Goal: Transaction & Acquisition: Book appointment/travel/reservation

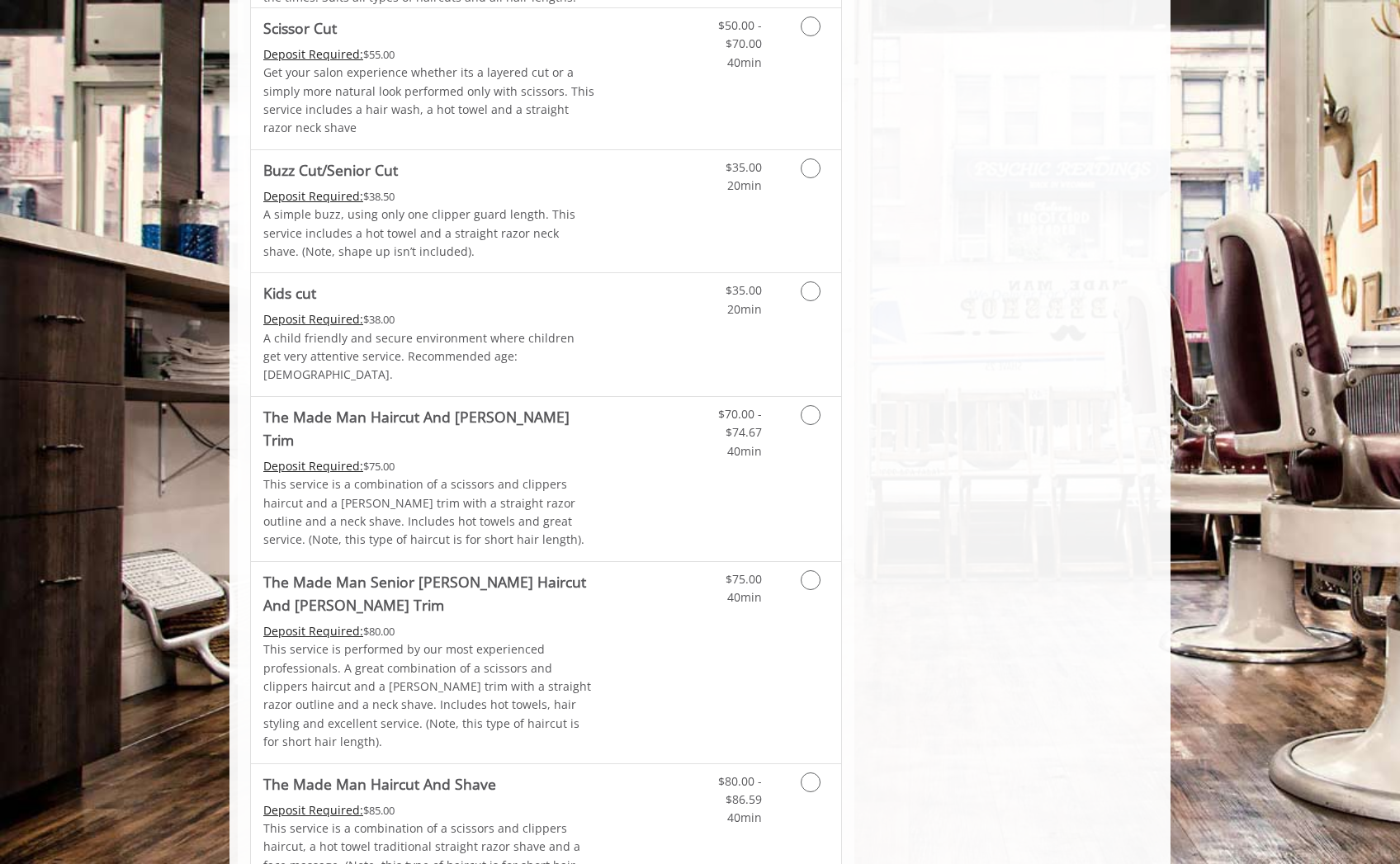
scroll to position [838, 0]
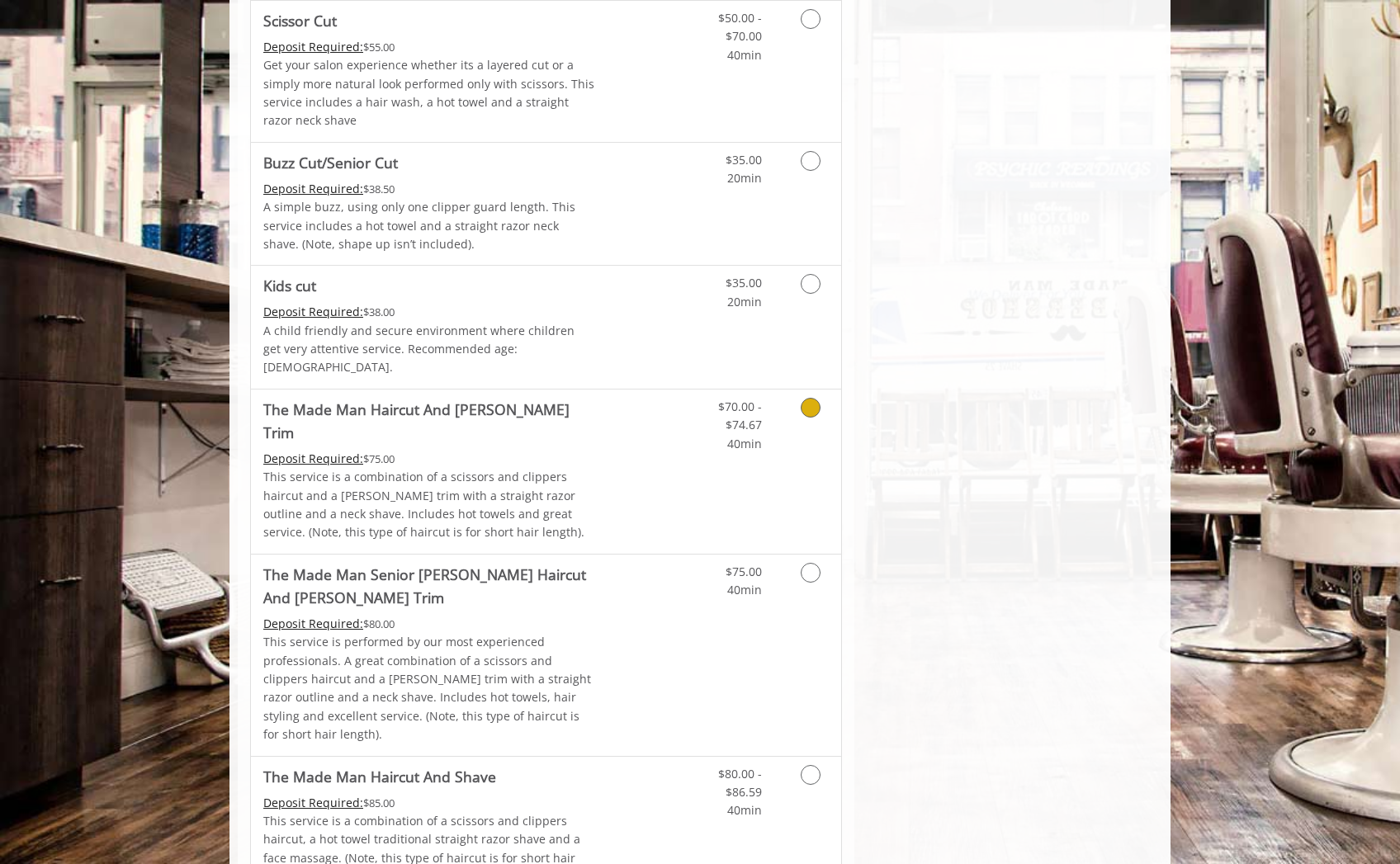
click at [747, 410] on link "Grooming services" at bounding box center [807, 421] width 42 height 63
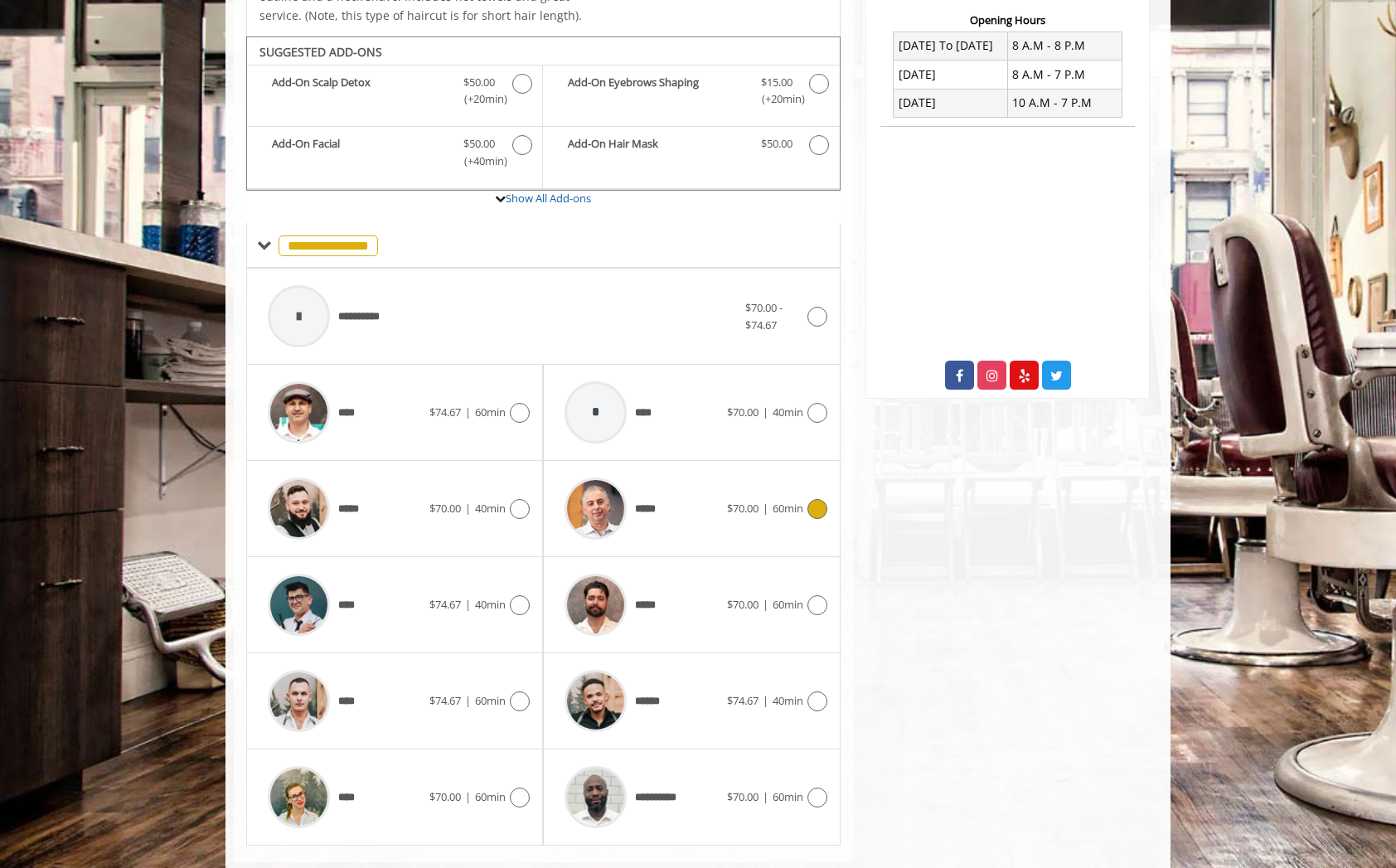
scroll to position [447, 0]
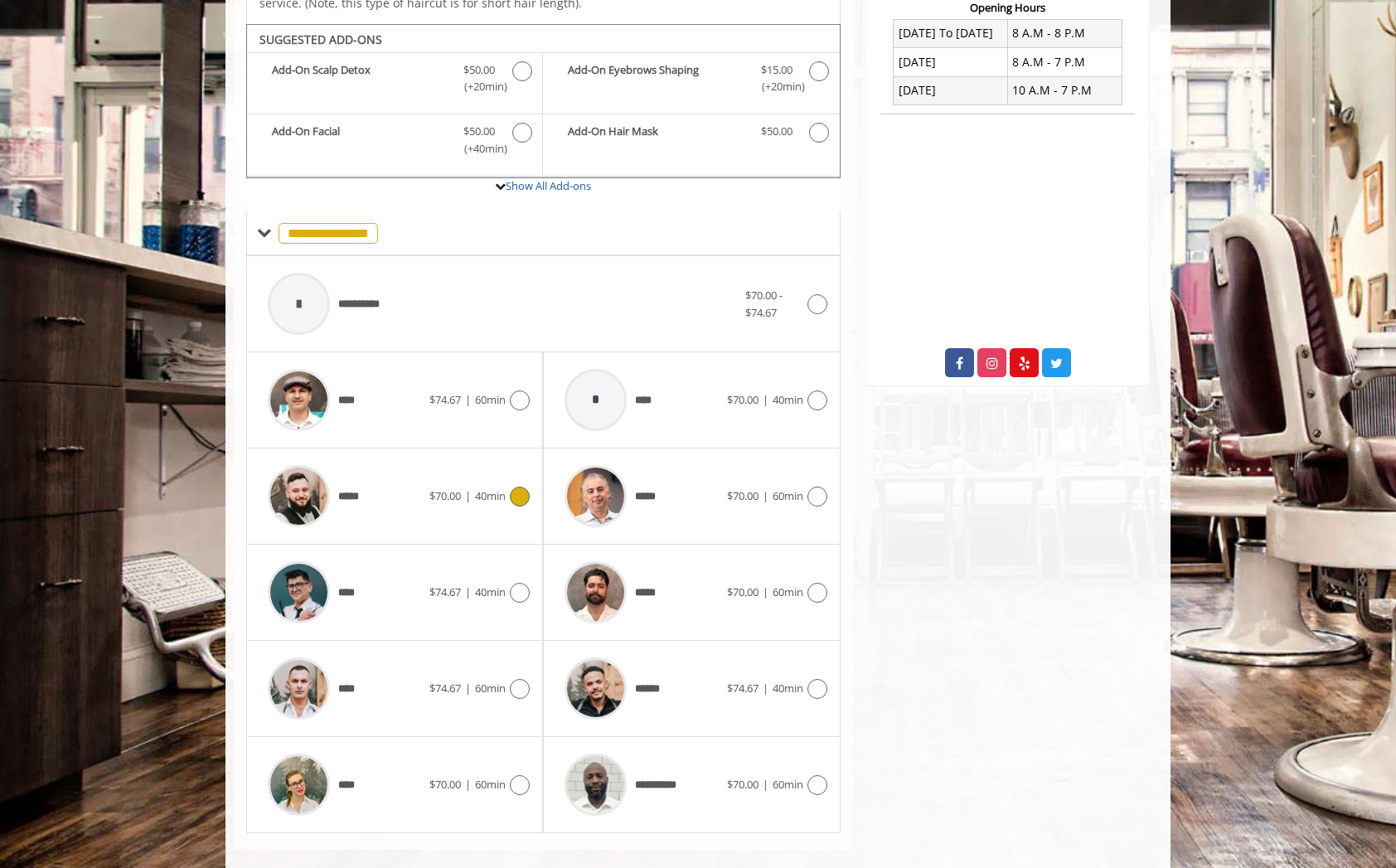
click at [433, 488] on span "$70.00" at bounding box center [445, 495] width 32 height 15
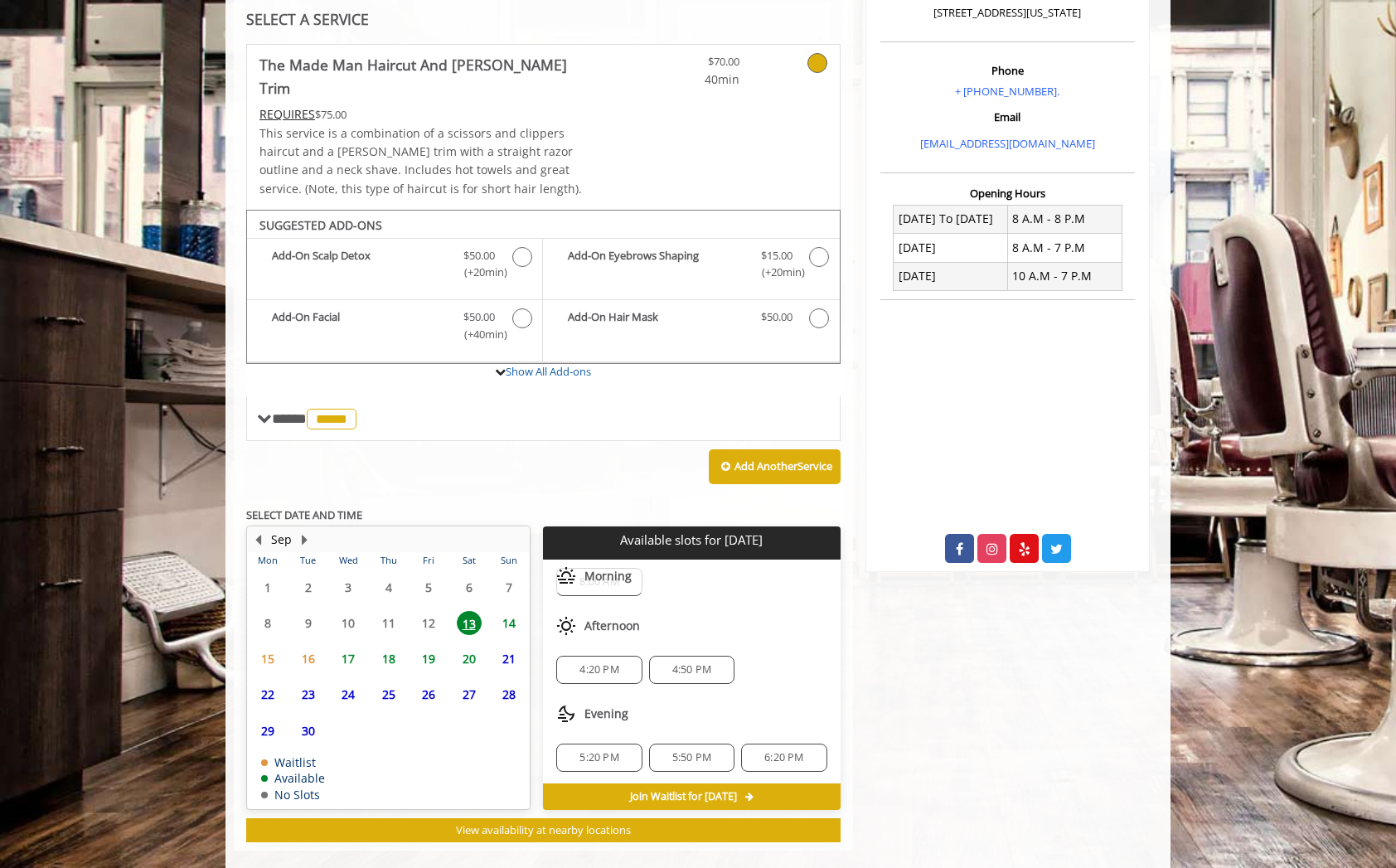
scroll to position [39, 0]
click at [751, 750] on span "6:20 PM" at bounding box center [783, 756] width 39 height 13
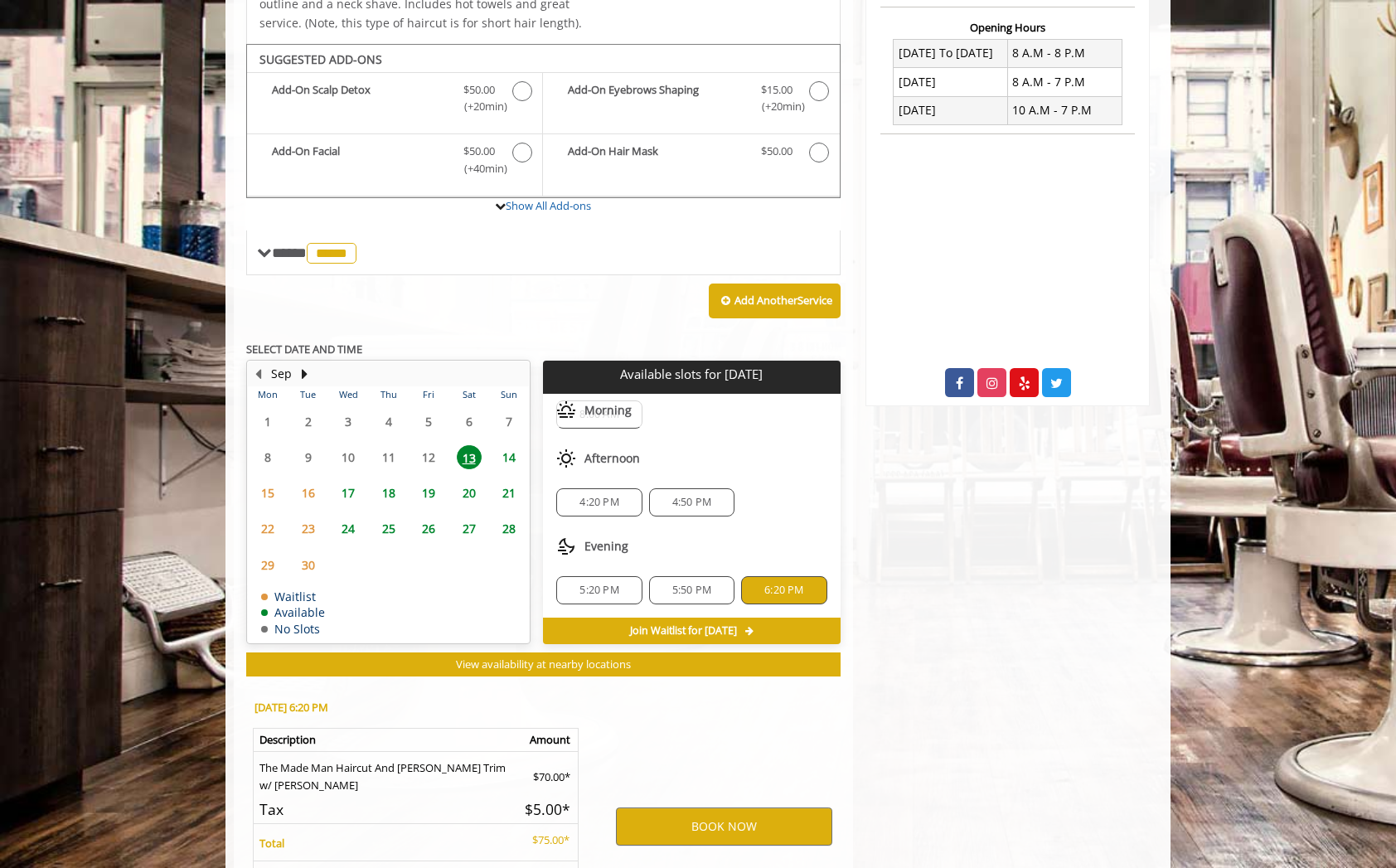
scroll to position [561, 0]
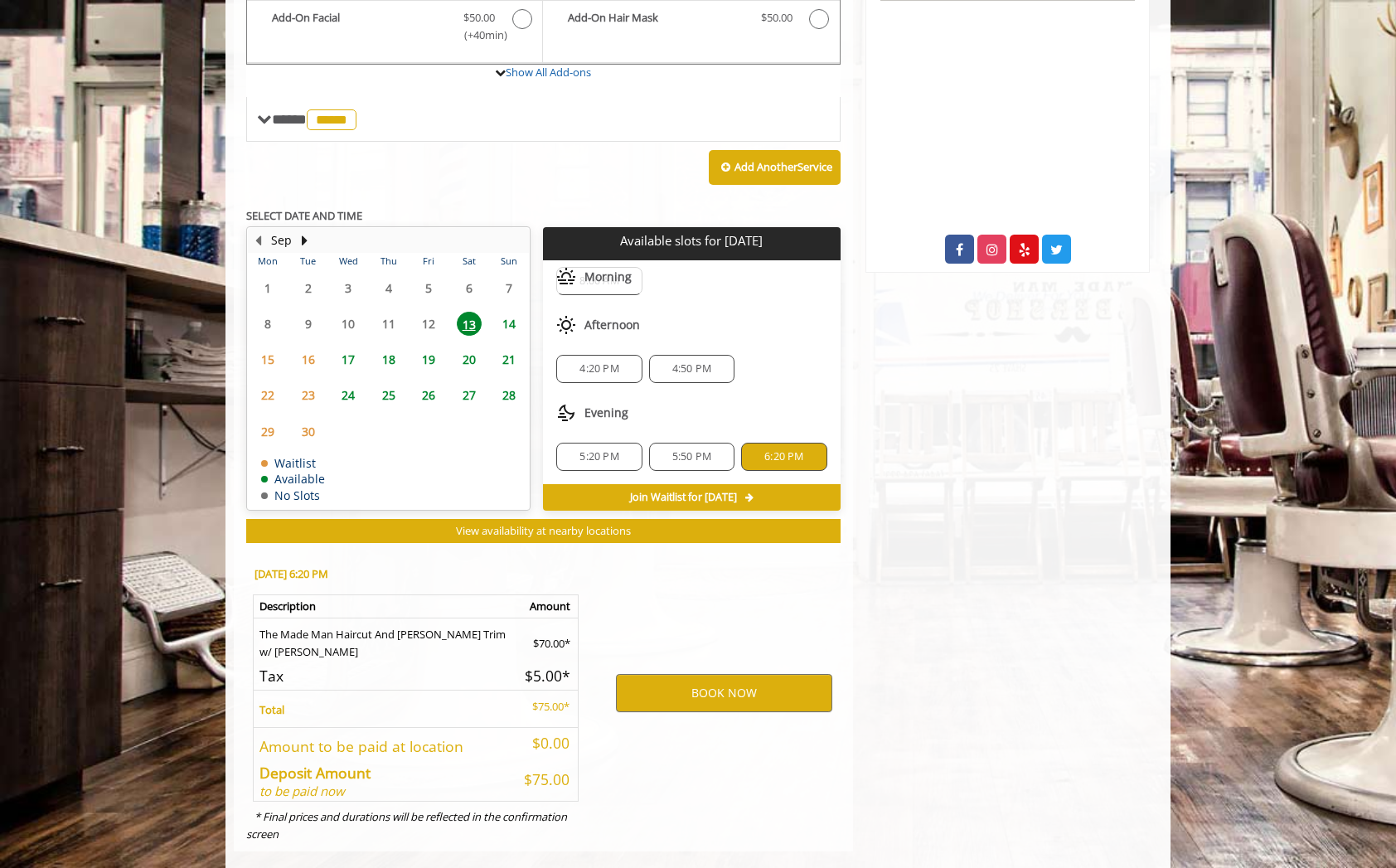
click at [690, 450] on span "5:50 PM" at bounding box center [692, 456] width 39 height 13
click at [751, 450] on span "6:20 PM" at bounding box center [783, 456] width 39 height 13
click at [693, 450] on span "5:50 PM" at bounding box center [692, 456] width 39 height 13
click at [751, 450] on span "6:20 PM" at bounding box center [783, 456] width 39 height 13
click at [735, 674] on button "BOOK NOW" at bounding box center [724, 693] width 217 height 39
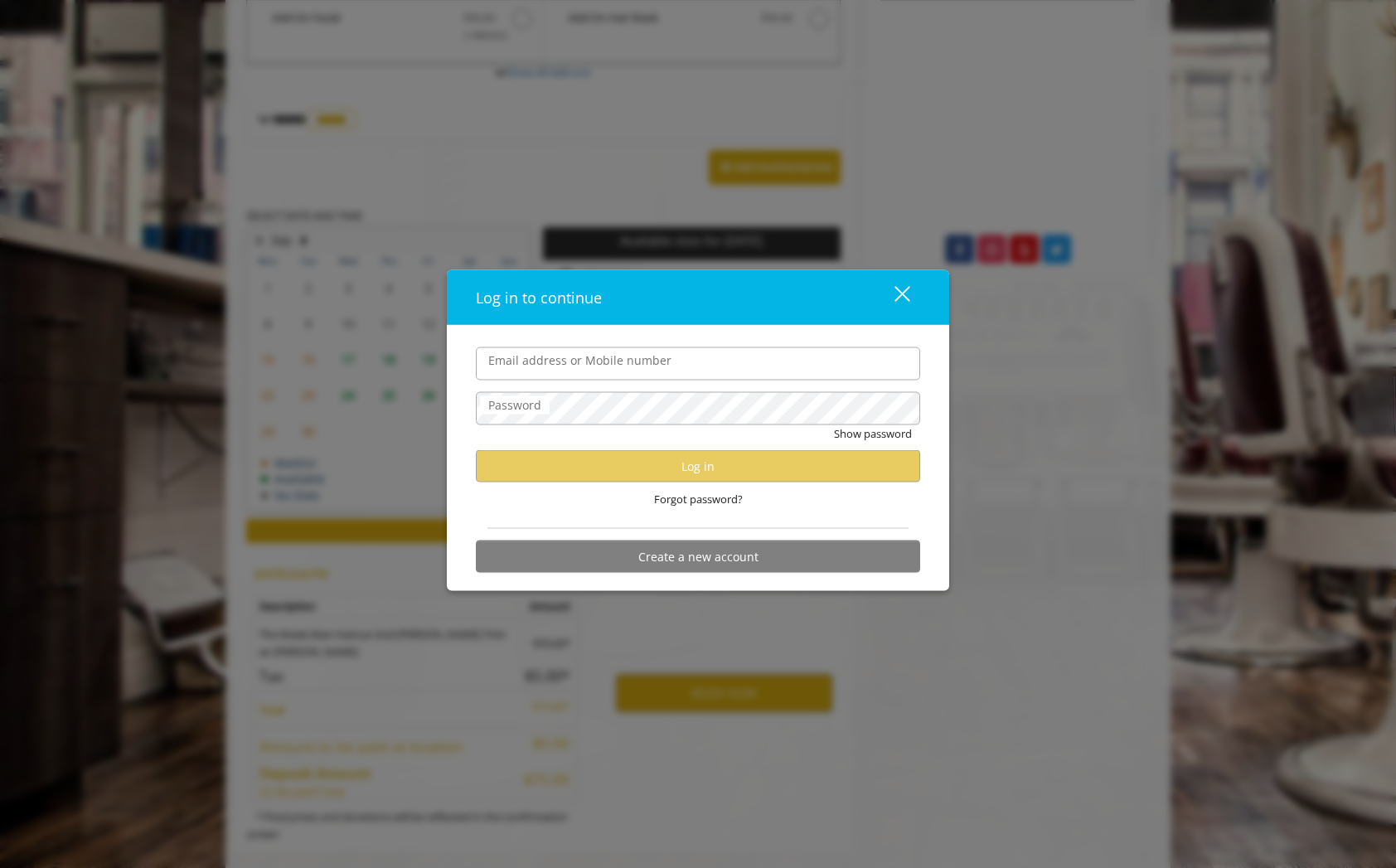
click at [680, 511] on div "Forgot password?" at bounding box center [698, 500] width 445 height 34
click at [689, 438] on div "Show password" at bounding box center [698, 437] width 445 height 26
click at [698, 369] on input "Email address or Mobile number" at bounding box center [698, 362] width 445 height 33
type input "**********"
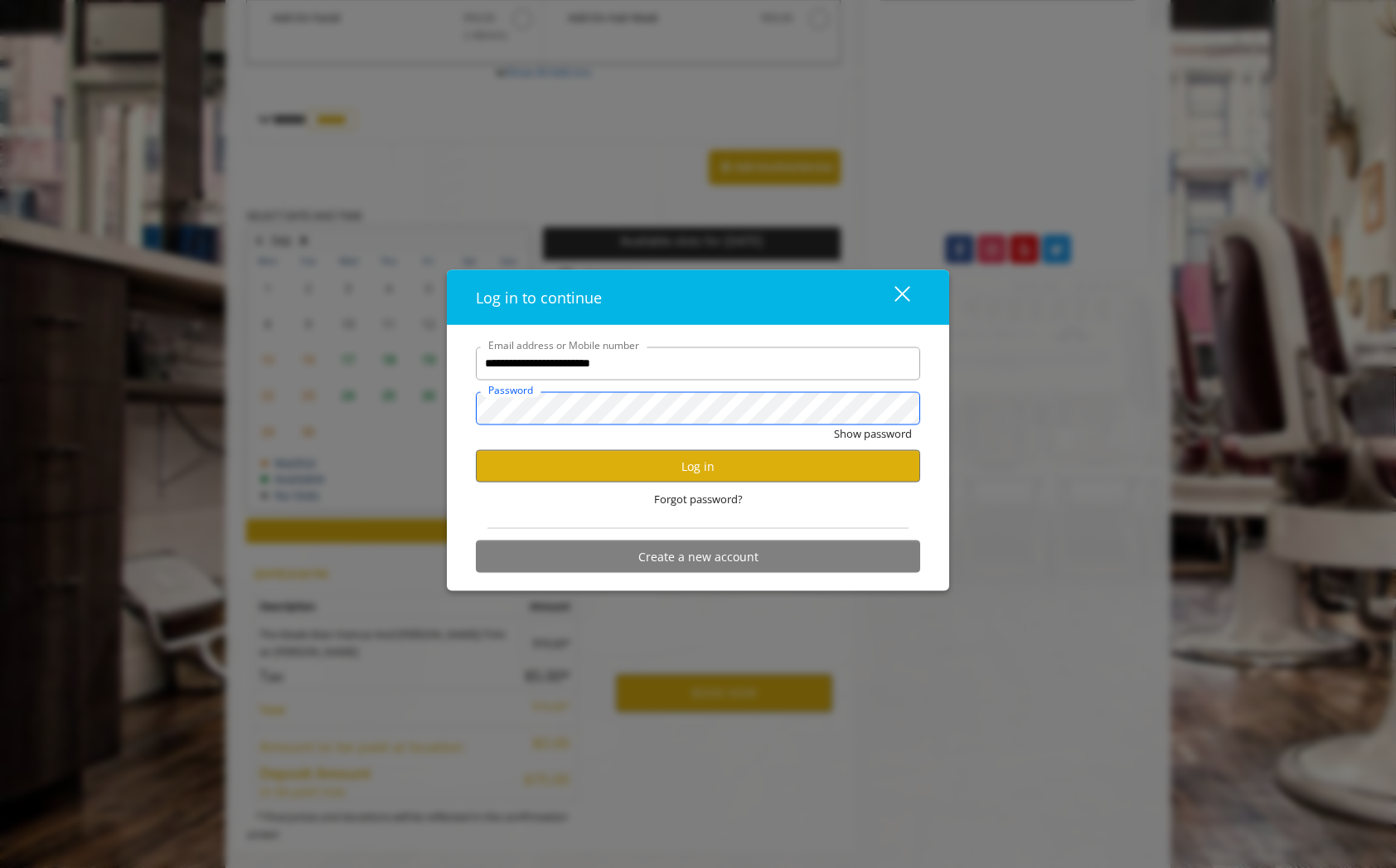
click at [751, 424] on button "Show password" at bounding box center [872, 433] width 78 height 17
click at [730, 464] on button "Log in" at bounding box center [698, 466] width 445 height 33
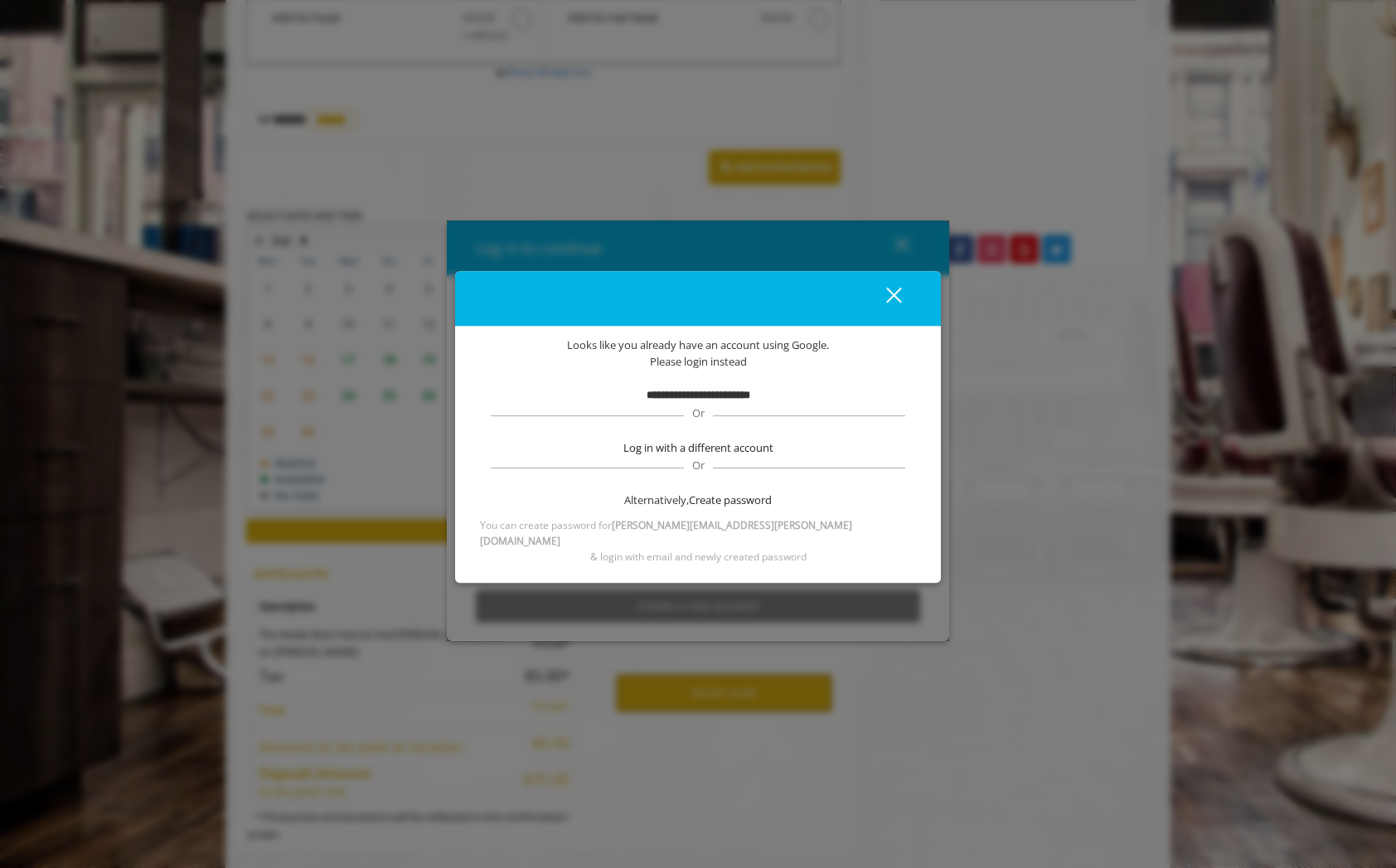
click at [715, 400] on b "**********" at bounding box center [698, 395] width 104 height 11
click at [751, 300] on button "close" at bounding box center [884, 298] width 57 height 34
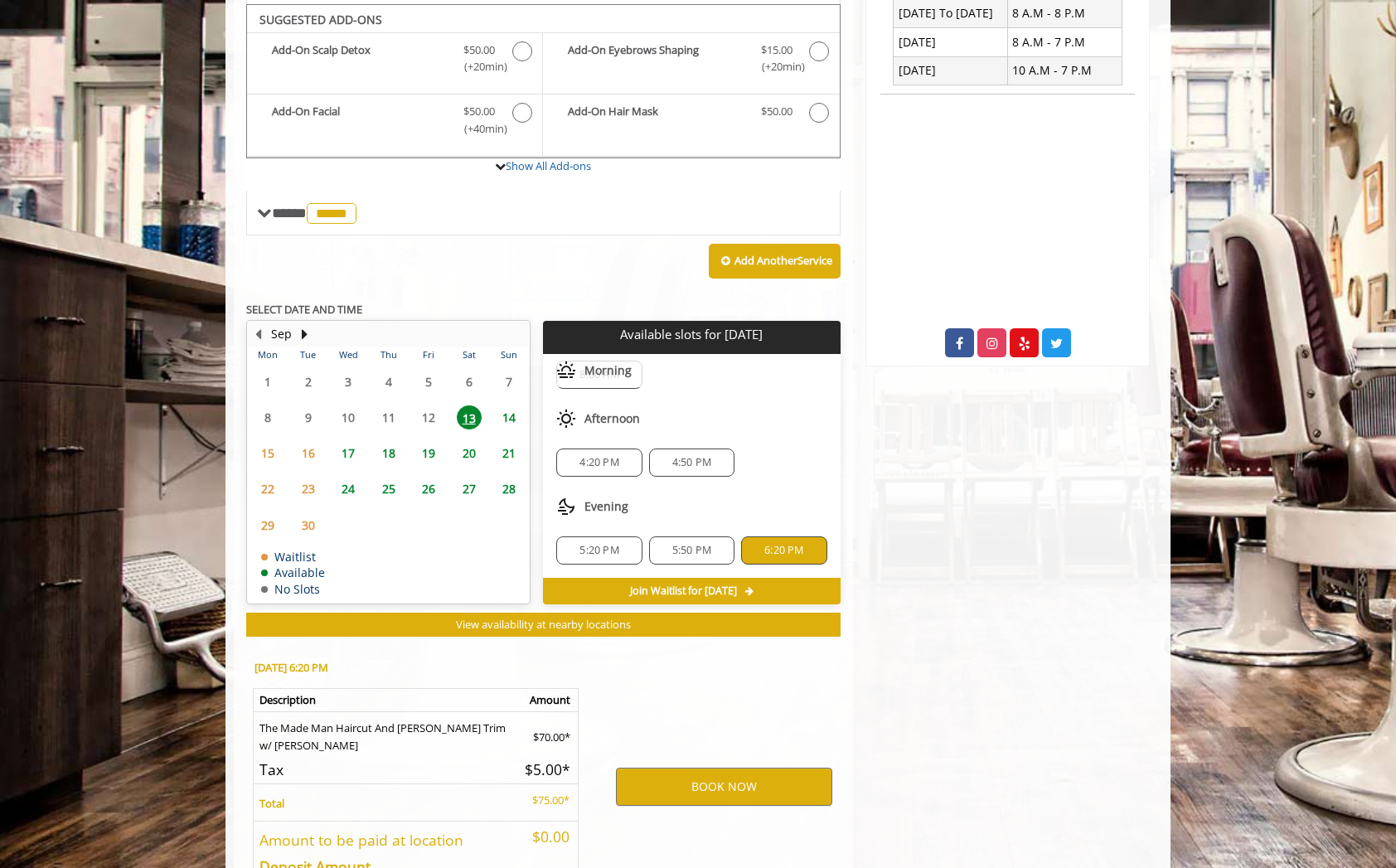
scroll to position [561, 0]
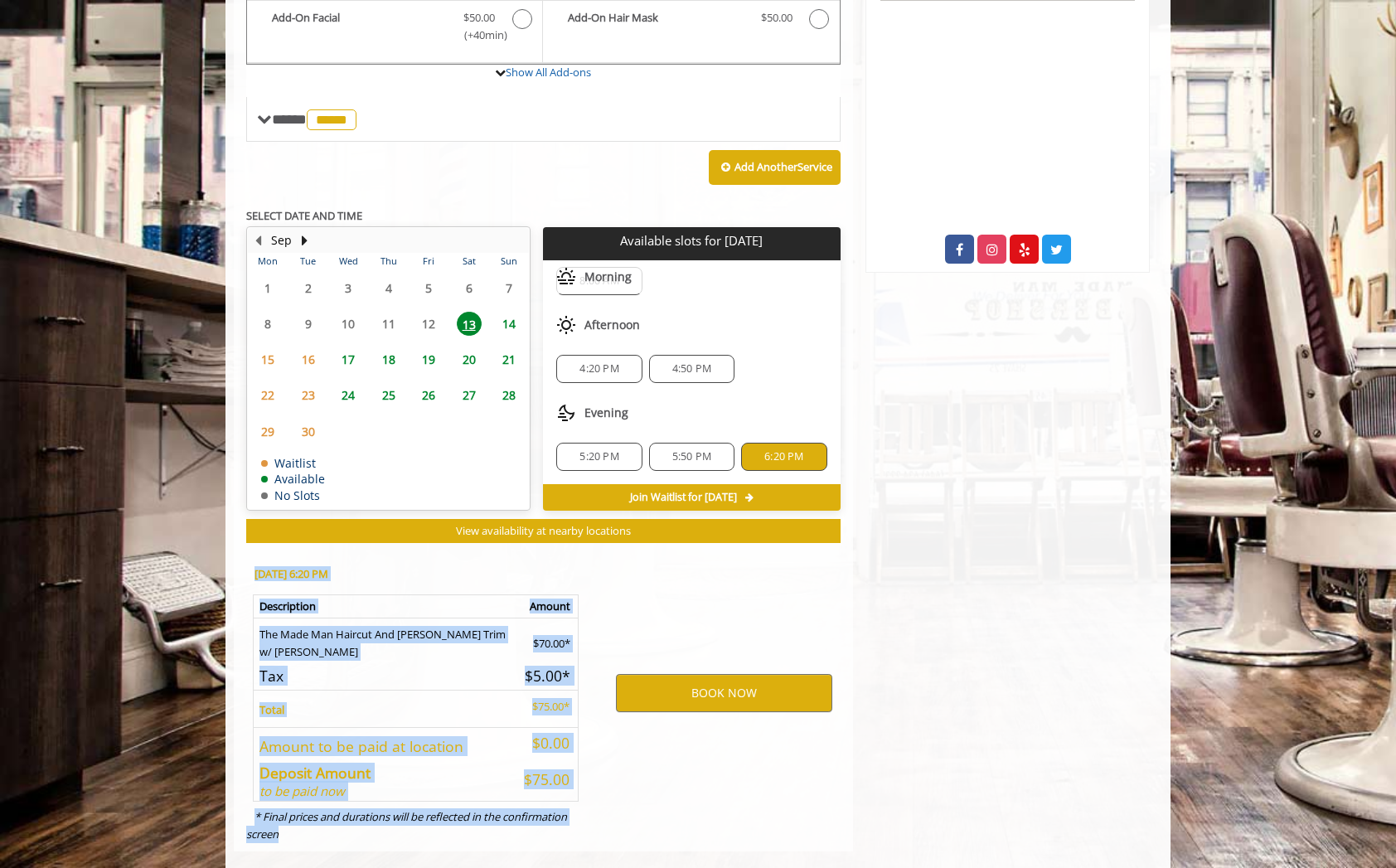
drag, startPoint x: 249, startPoint y: 548, endPoint x: 314, endPoint y: 817, distance: 276.7
click at [314, 817] on div "[DATE] 6:20 PM Description Amount The Made Man Haircut And [PERSON_NAME] Trim w…" at bounding box center [415, 700] width 362 height 299
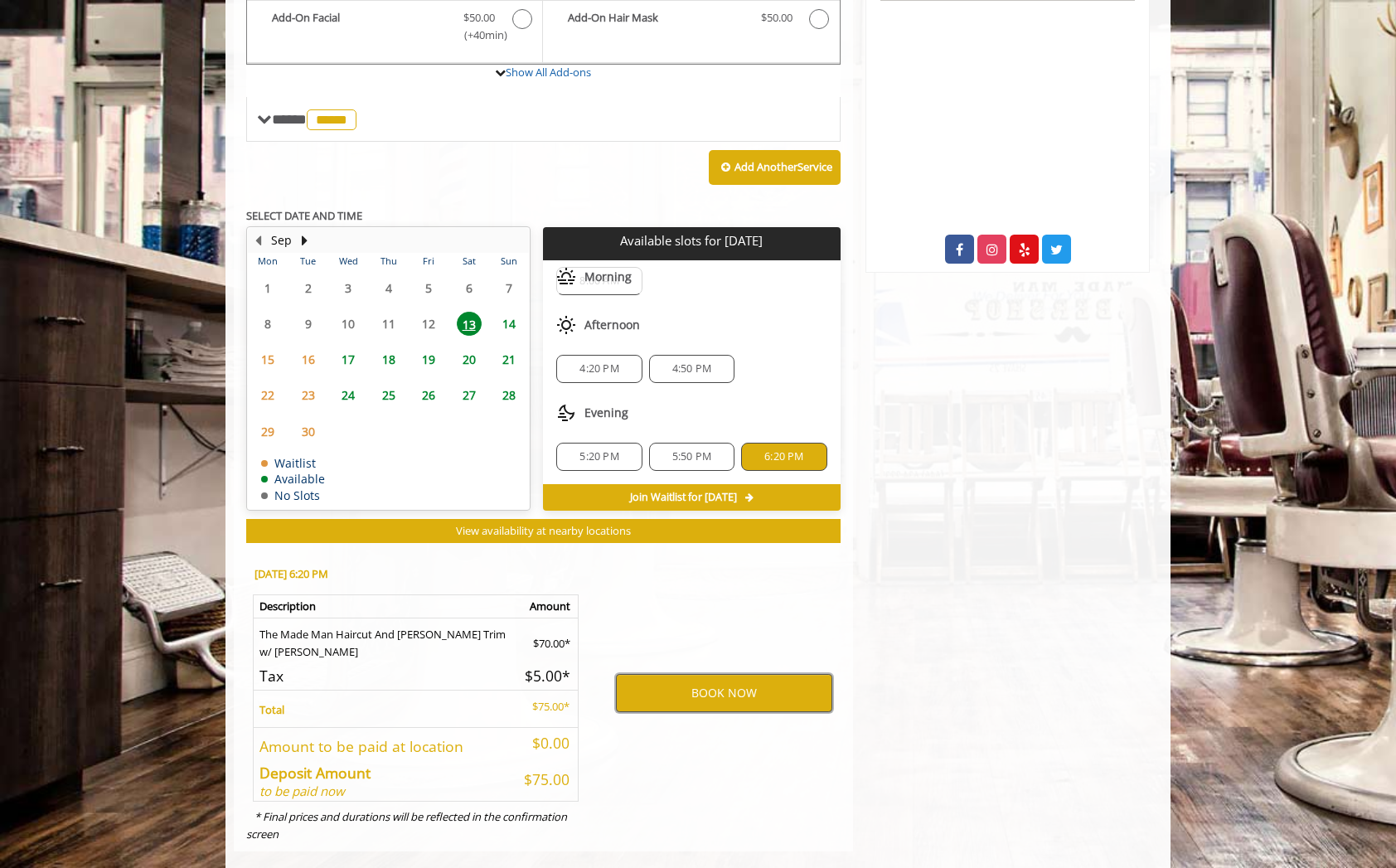
click at [687, 674] on button "BOOK NOW" at bounding box center [724, 693] width 217 height 39
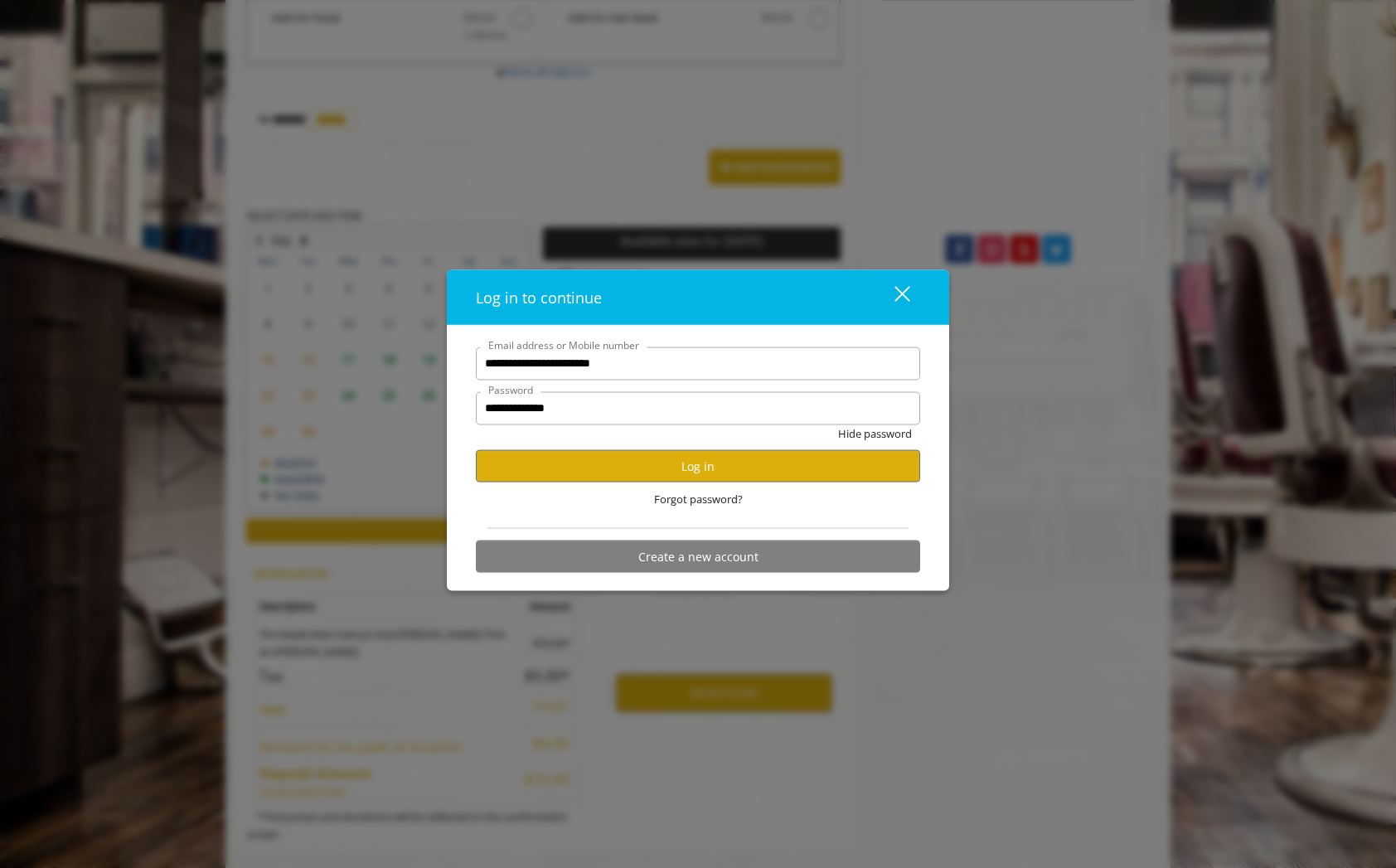
click at [657, 523] on form "**********" at bounding box center [698, 464] width 445 height 235
click at [693, 523] on form "**********" at bounding box center [698, 464] width 445 height 235
click at [751, 284] on div "close" at bounding box center [892, 296] width 33 height 25
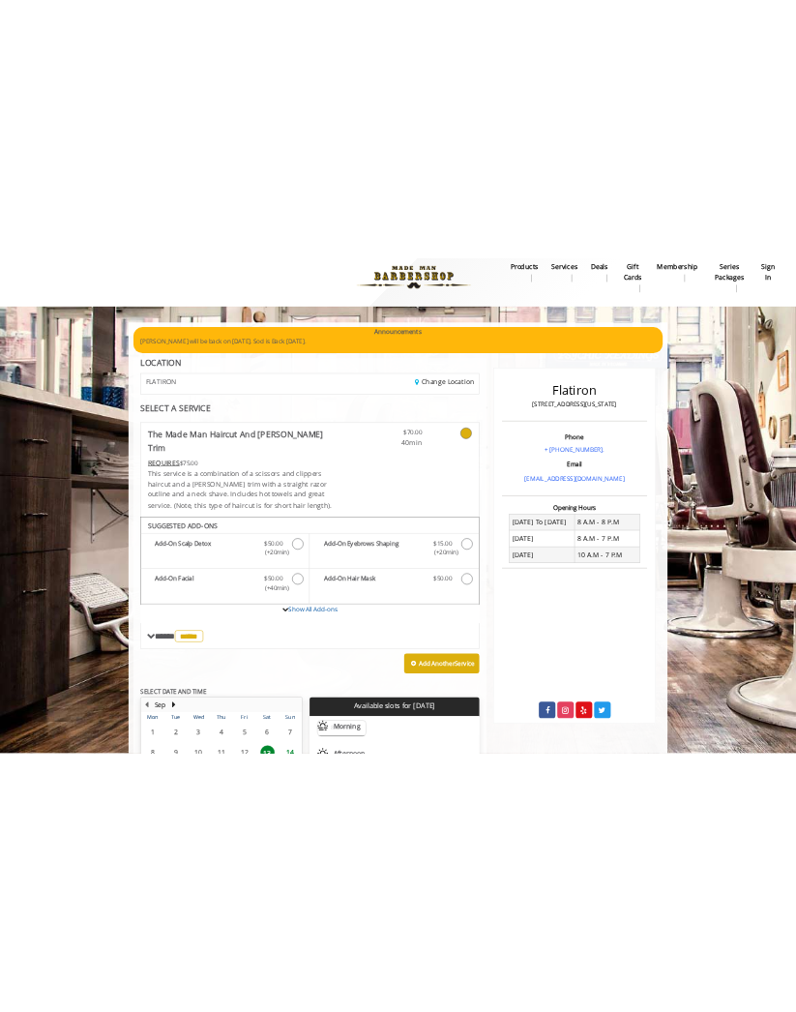
scroll to position [0, 0]
